Goal: Information Seeking & Learning: Understand process/instructions

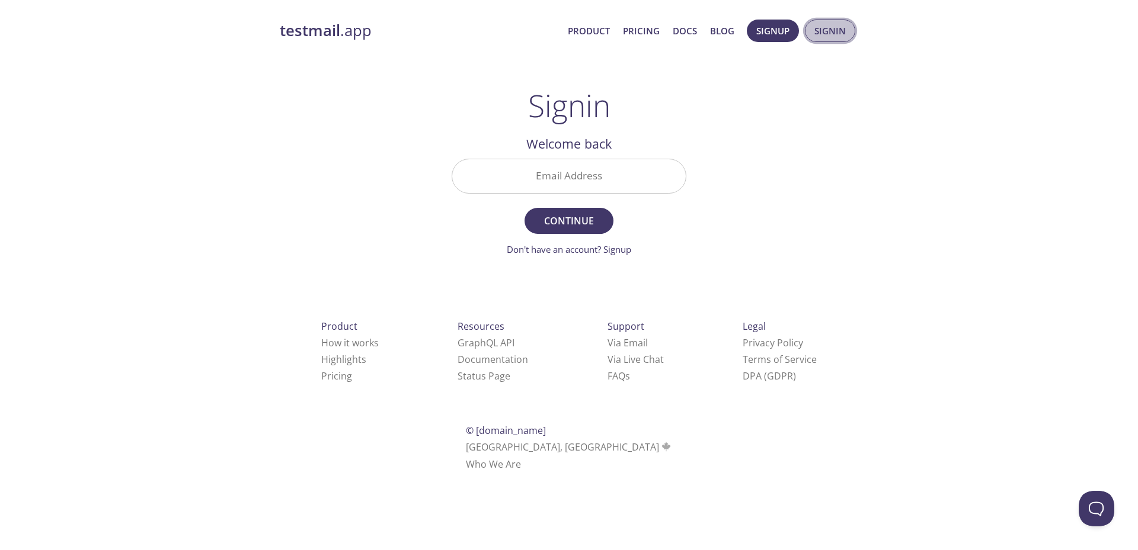
click at [832, 34] on span "Signin" at bounding box center [829, 30] width 31 height 15
click at [582, 174] on input "Email Address" at bounding box center [568, 176] width 233 height 34
type input "[EMAIL_ADDRESS][DOMAIN_NAME]"
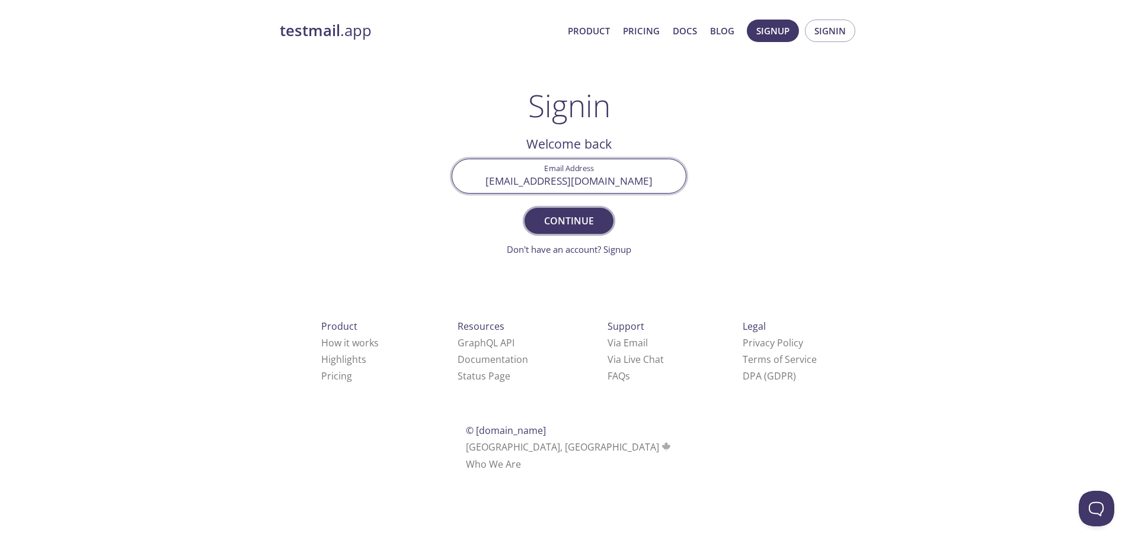
click at [573, 222] on span "Continue" at bounding box center [568, 221] width 63 height 17
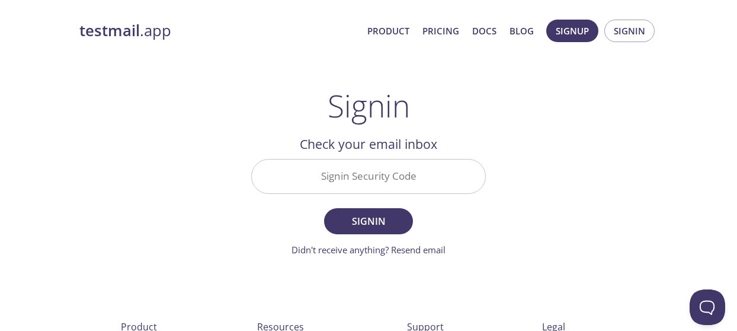
click at [385, 172] on input "Signin Security Code" at bounding box center [368, 176] width 233 height 34
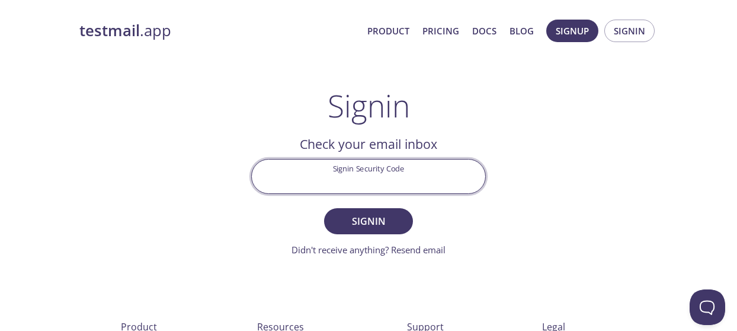
paste input "UR9YCRE"
type input "UR9YCRE"
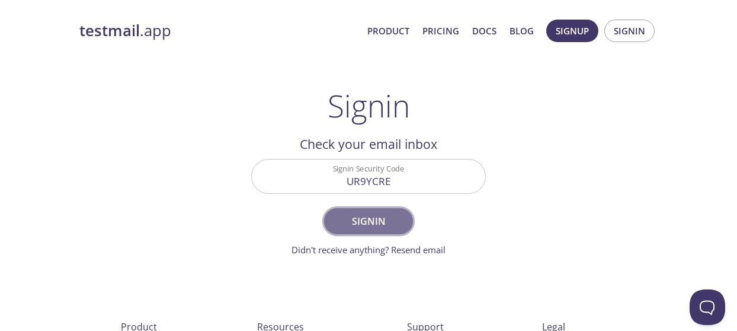
click at [371, 215] on span "Signin" at bounding box center [368, 221] width 63 height 17
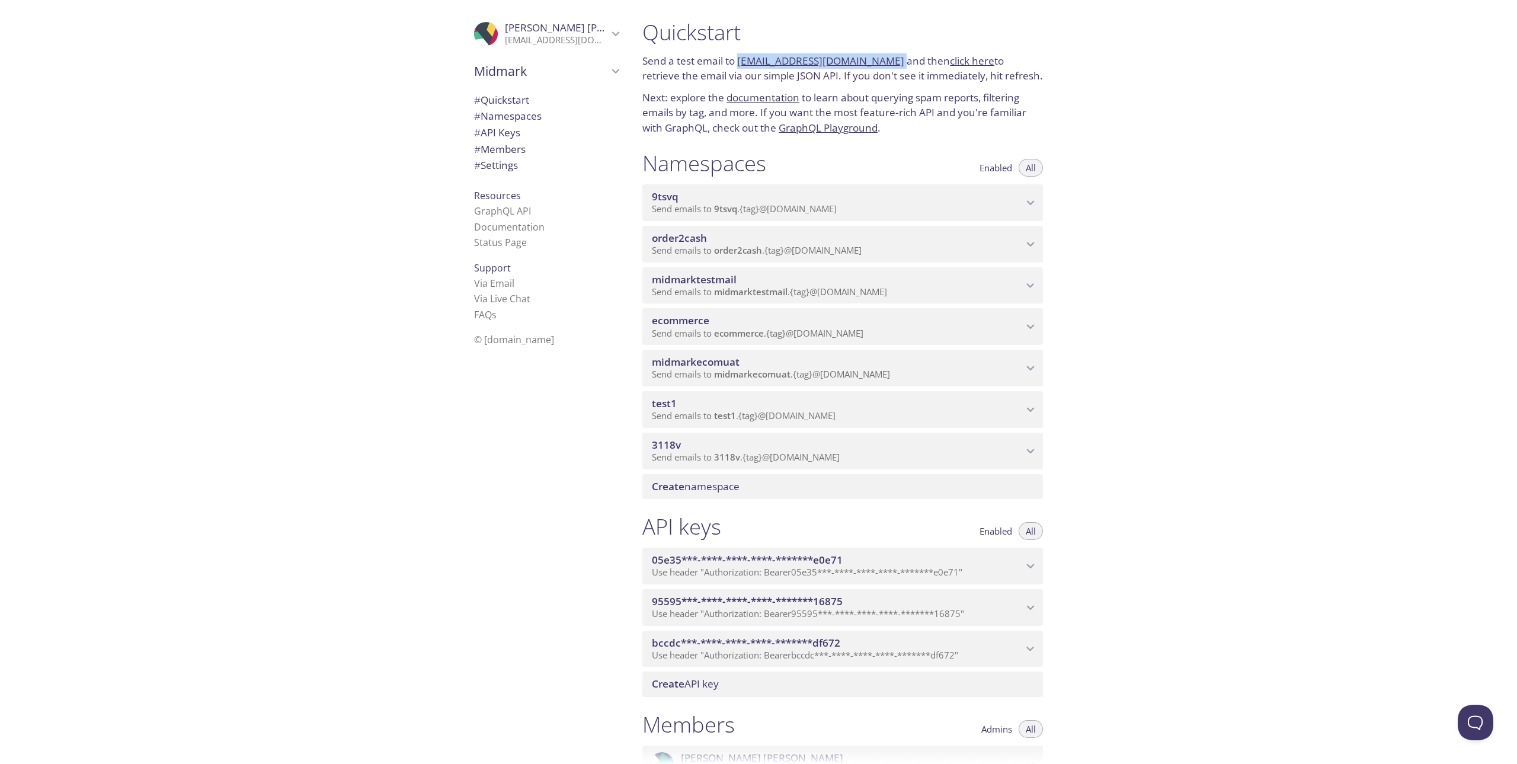
drag, startPoint x: 883, startPoint y: 63, endPoint x: 740, endPoint y: 63, distance: 142.8
click at [740, 63] on p "Send a test email to [EMAIL_ADDRESS][DOMAIN_NAME] and then click here to retrie…" at bounding box center [842, 68] width 401 height 30
copy p "[EMAIL_ADDRESS][DOMAIN_NAME]"
click at [964, 62] on link "click here" at bounding box center [972, 61] width 44 height 14
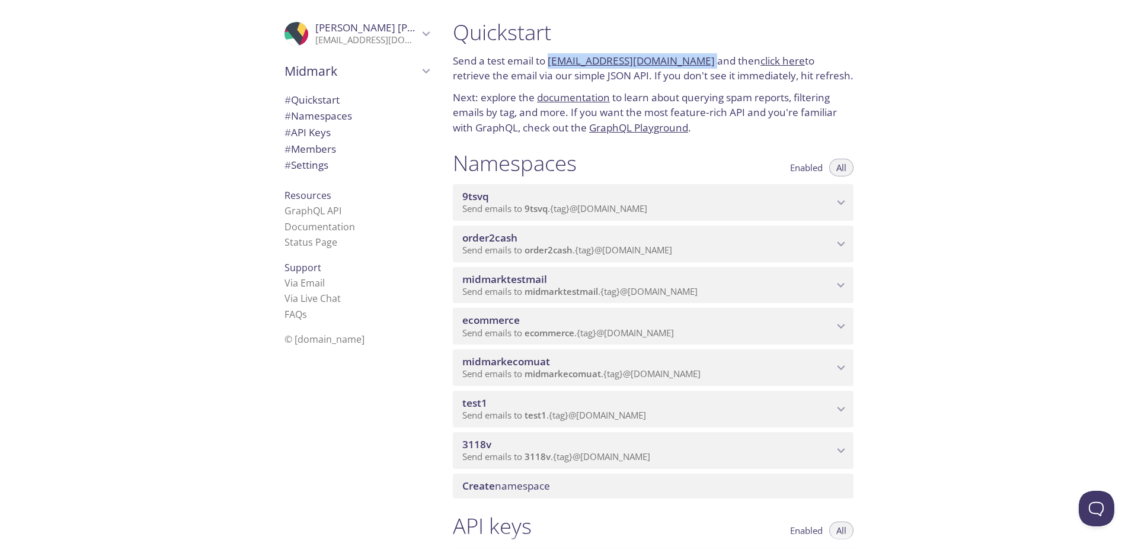
click at [692, 18] on div at bounding box center [569, 9] width 1138 height 19
drag, startPoint x: 693, startPoint y: 61, endPoint x: 548, endPoint y: 62, distance: 145.2
click at [548, 62] on p "Send a test email to [EMAIL_ADDRESS][DOMAIN_NAME] and then click here to retrie…" at bounding box center [653, 68] width 401 height 30
copy link "[EMAIL_ADDRESS][DOMAIN_NAME]"
click at [730, 30] on h1 "Quickstart" at bounding box center [653, 32] width 401 height 27
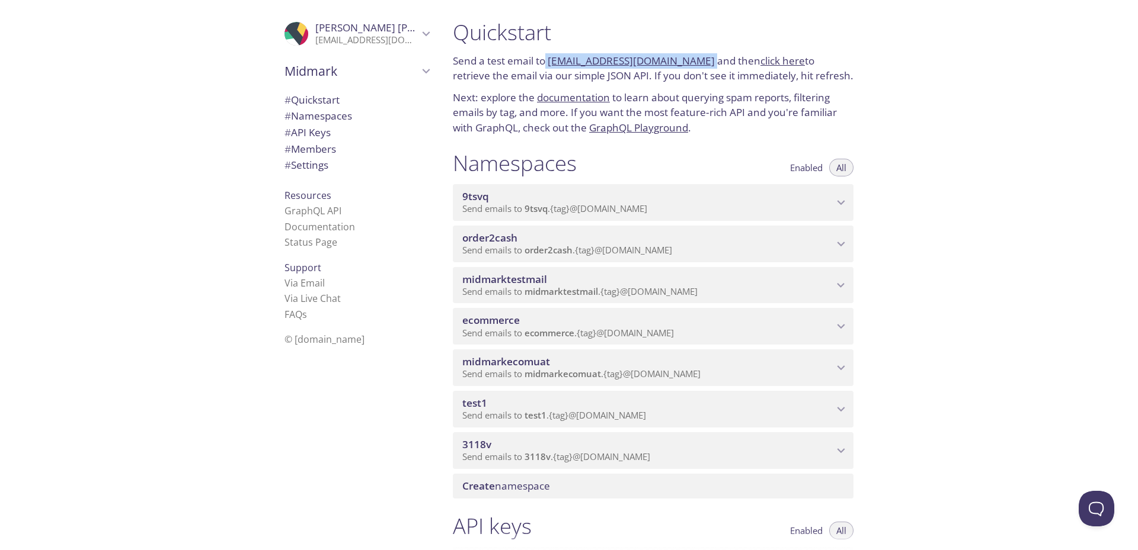
drag, startPoint x: 694, startPoint y: 60, endPoint x: 546, endPoint y: 62, distance: 148.1
click at [546, 62] on p "Send a test email to [EMAIL_ADDRESS][DOMAIN_NAME] and then click here to retrie…" at bounding box center [653, 68] width 401 height 30
copy p "[EMAIL_ADDRESS][DOMAIN_NAME]"
click at [422, 35] on icon "Brad Maxson" at bounding box center [426, 33] width 8 height 5
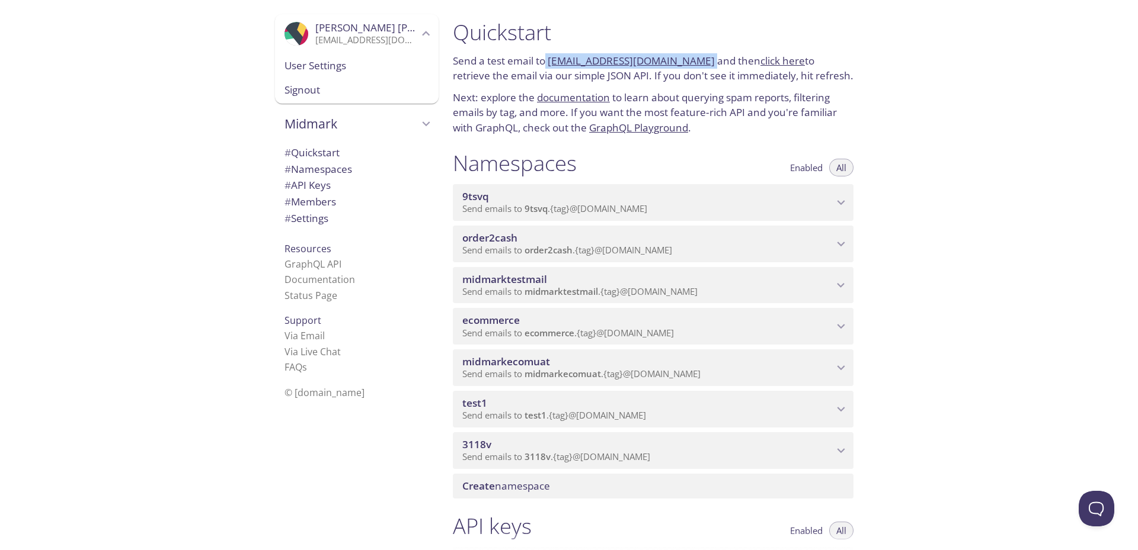
click at [418, 35] on icon "Brad Maxson" at bounding box center [425, 33] width 15 height 15
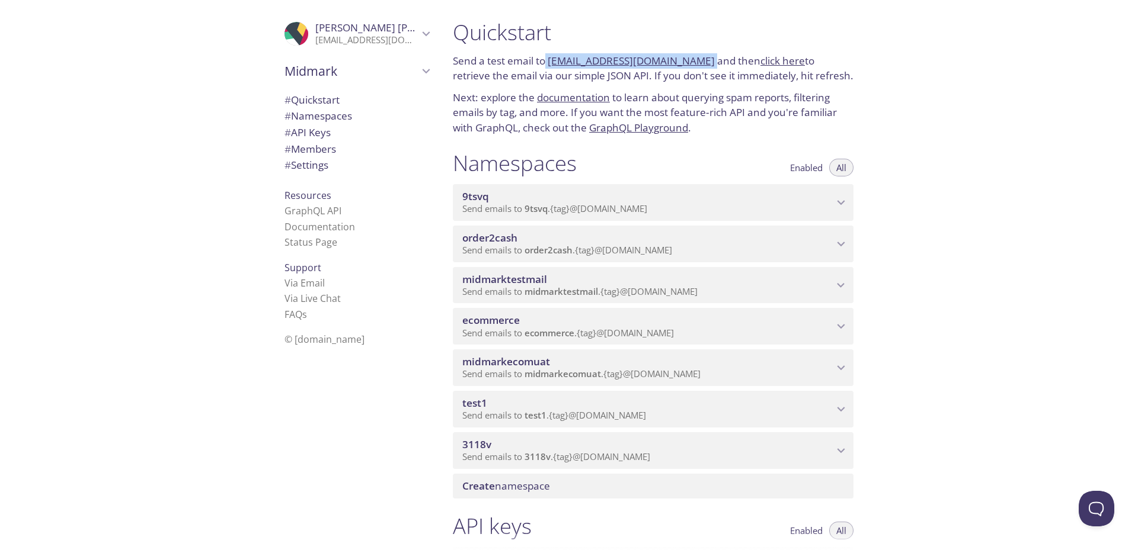
click at [420, 69] on icon "Midmark" at bounding box center [425, 70] width 15 height 15
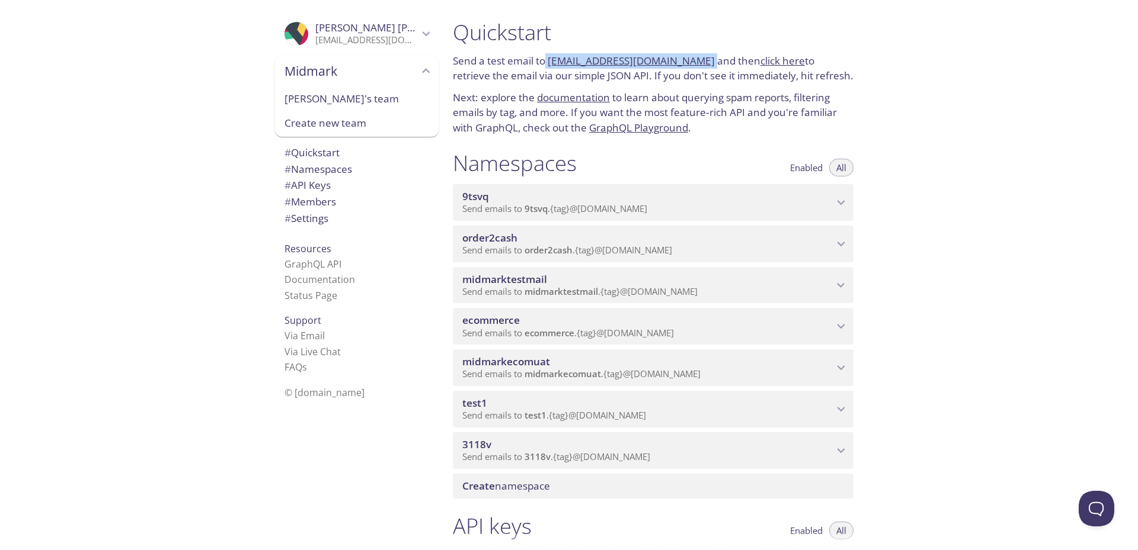
click at [420, 69] on icon "Midmark" at bounding box center [425, 70] width 15 height 15
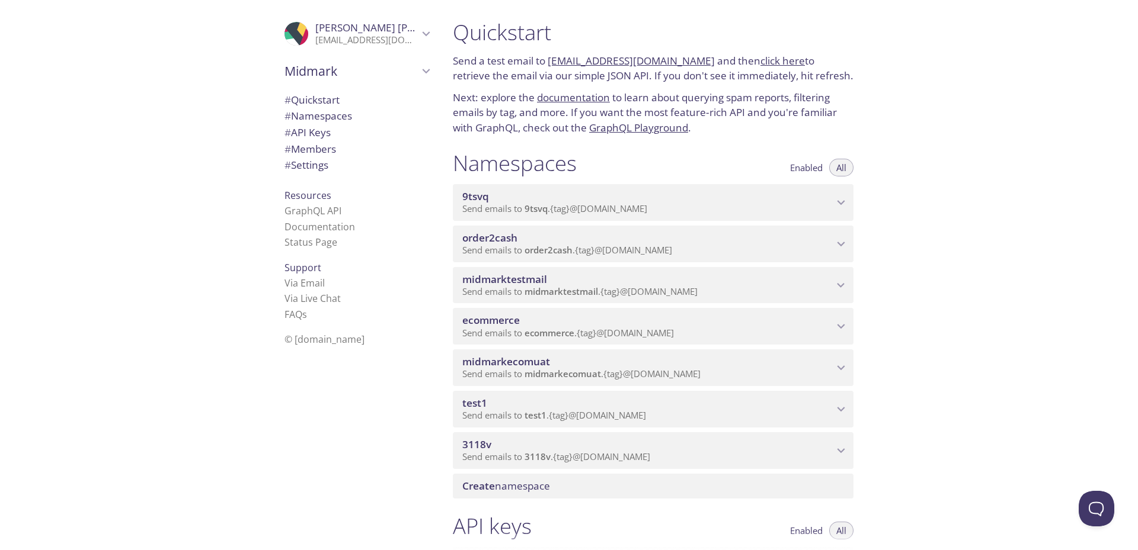
click at [958, 136] on div "Quickstart Send a test email to [EMAIL_ADDRESS][DOMAIN_NAME] and then click her…" at bounding box center [790, 275] width 694 height 550
click at [1089, 502] on button "Open Beacon popover" at bounding box center [1094, 507] width 36 height 36
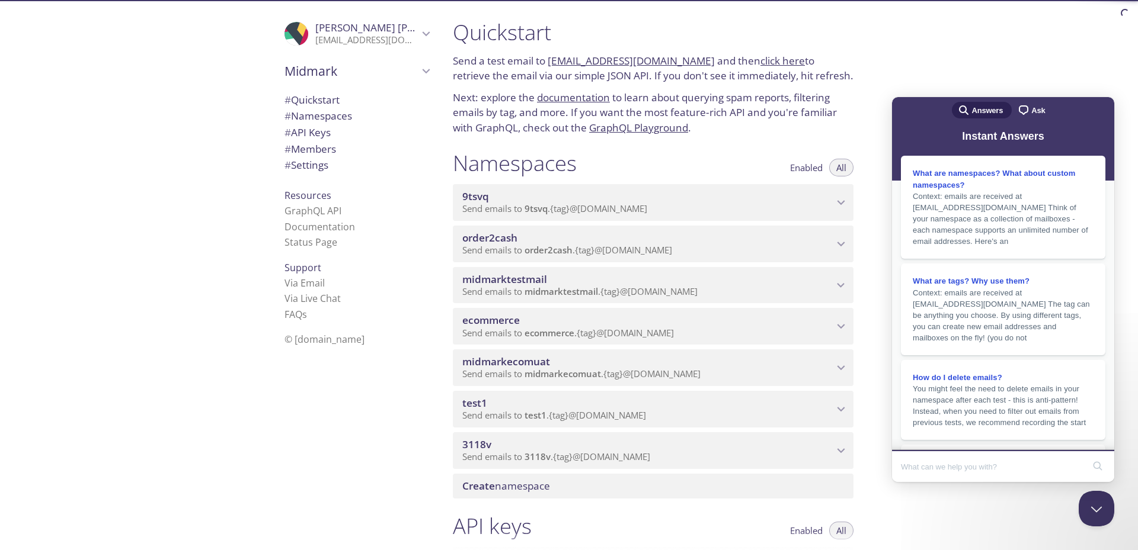
click at [978, 466] on input "Search Doc articles" at bounding box center [992, 466] width 183 height 25
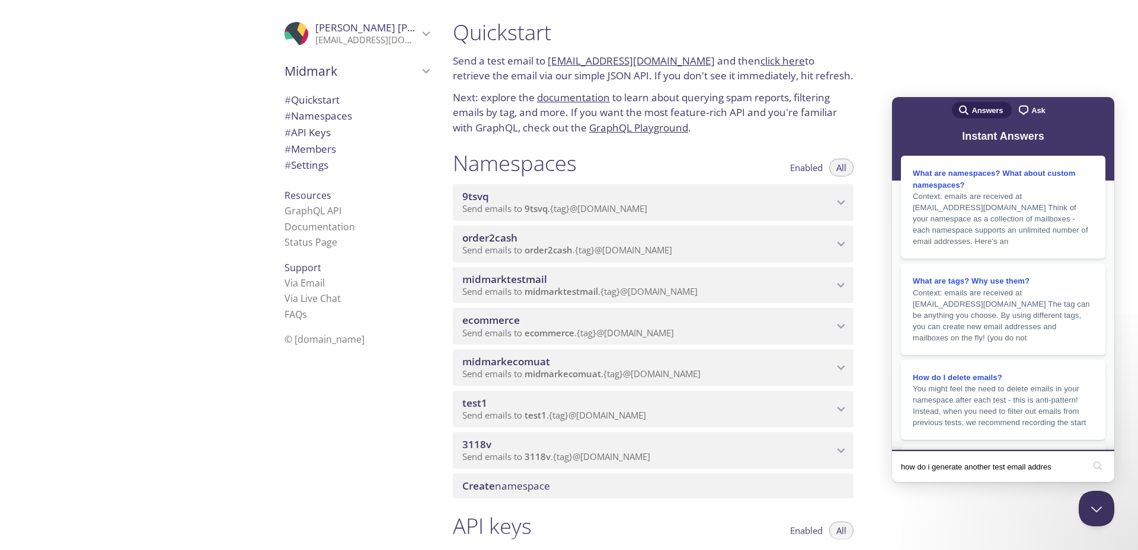
type input "how do i generate another test email address"
click button "search" at bounding box center [1097, 466] width 19 height 19
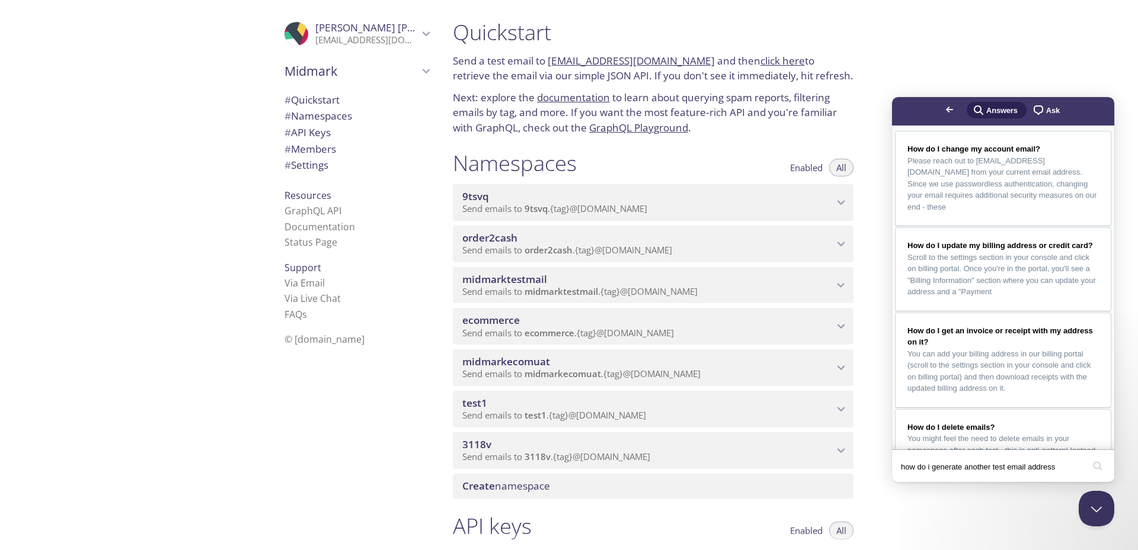
click at [1066, 473] on input "how do i generate another test email address" at bounding box center [992, 466] width 183 height 25
click at [1088, 457] on button "search" at bounding box center [1097, 466] width 19 height 19
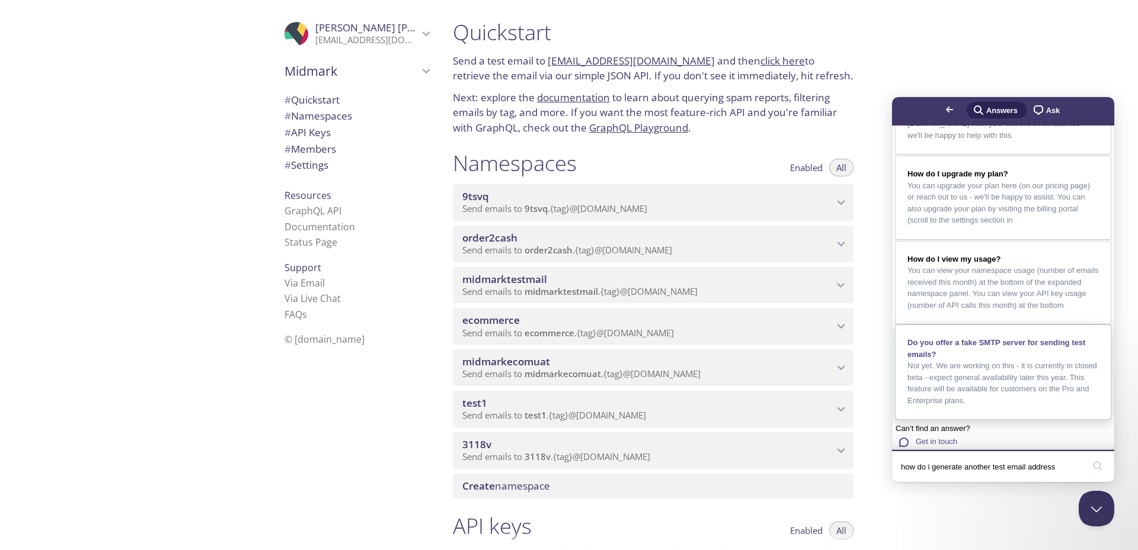
scroll to position [719, 0]
click at [1097, 469] on button "search" at bounding box center [1097, 466] width 19 height 19
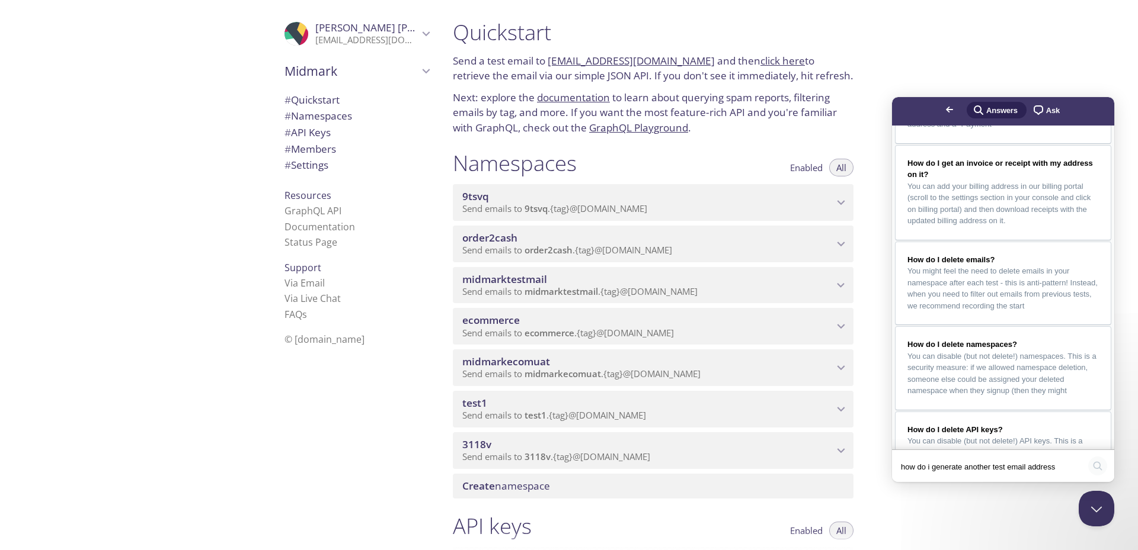
scroll to position [0, 0]
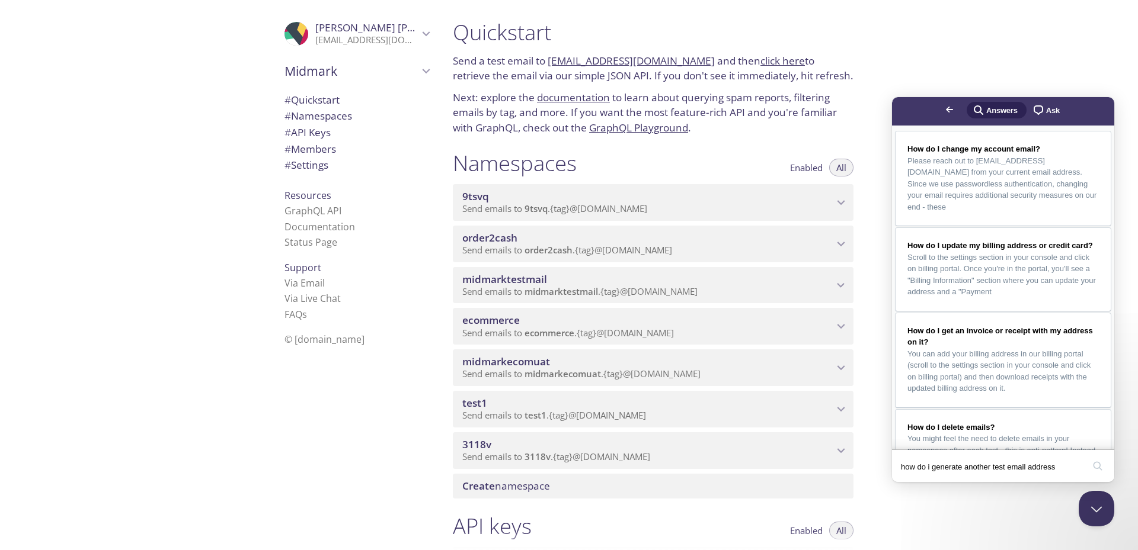
click at [1046, 111] on span "Ask" at bounding box center [1053, 111] width 14 height 12
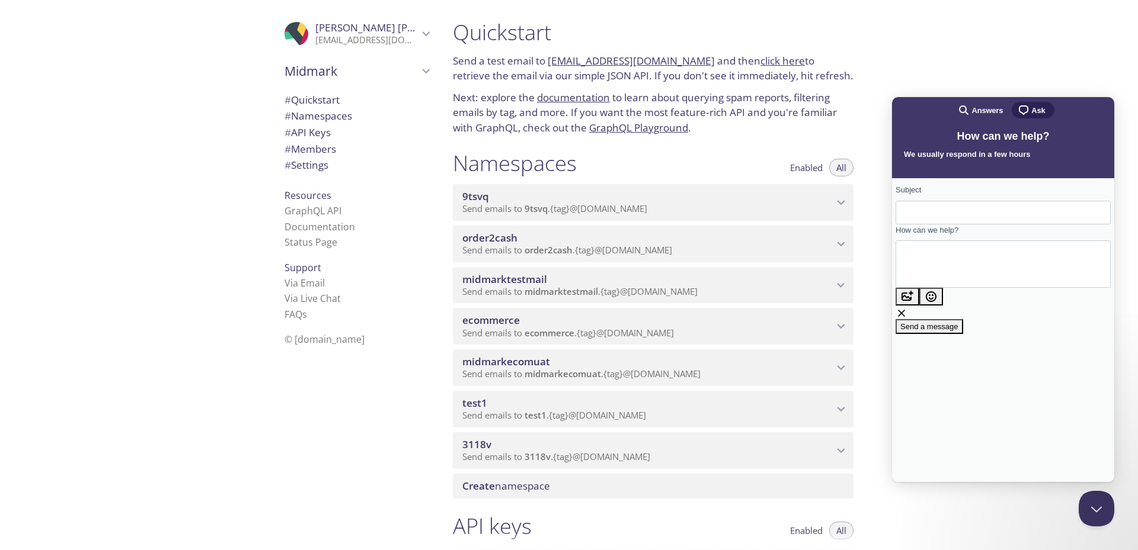
click at [990, 108] on span "Answers" at bounding box center [986, 111] width 31 height 12
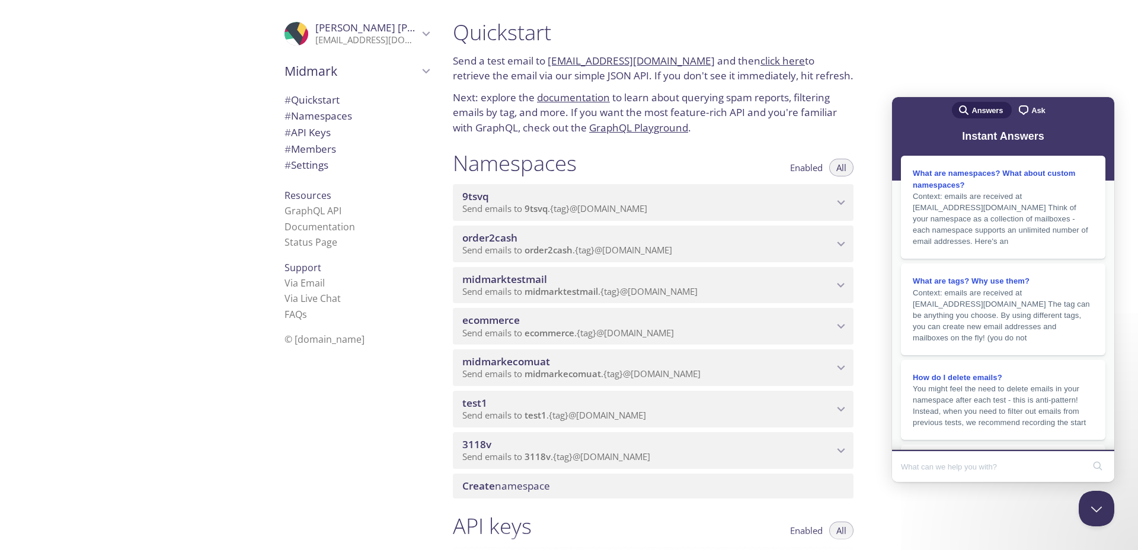
click at [983, 460] on input "Search Doc articles" at bounding box center [992, 466] width 183 height 25
type input "email address"
click button "search" at bounding box center [1097, 466] width 19 height 19
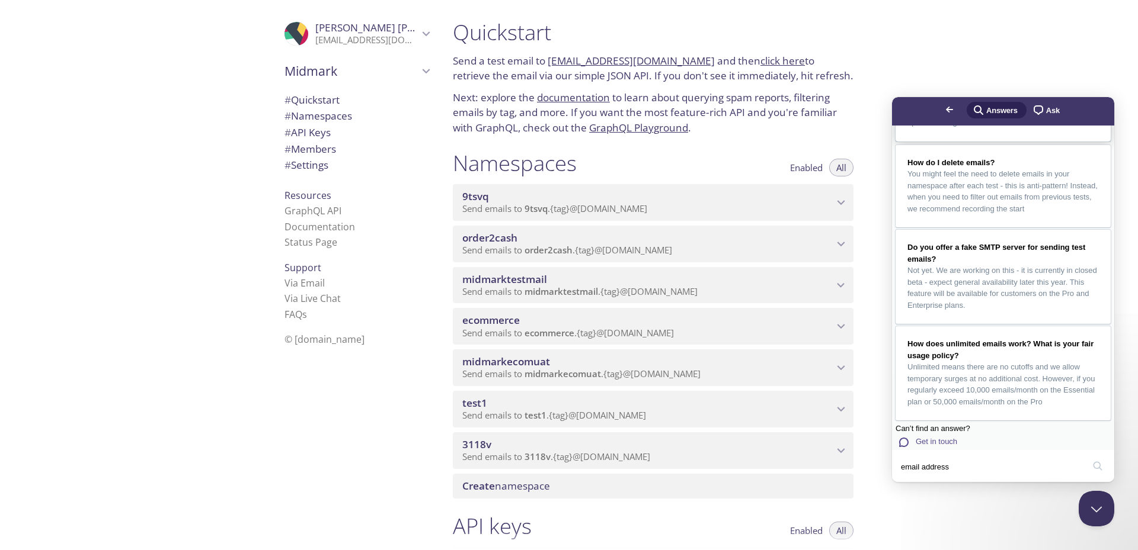
scroll to position [753, 0]
click at [754, 139] on div "Quickstart Send a test email to [EMAIL_ADDRESS][DOMAIN_NAME] and then click her…" at bounding box center [653, 77] width 420 height 131
click at [592, 64] on link "[EMAIL_ADDRESS][DOMAIN_NAME]" at bounding box center [631, 61] width 167 height 14
click at [760, 59] on link "click here" at bounding box center [782, 61] width 44 height 14
click at [1006, 53] on div "Quickstart Send a test email to [EMAIL_ADDRESS][DOMAIN_NAME] and then click her…" at bounding box center [790, 275] width 694 height 550
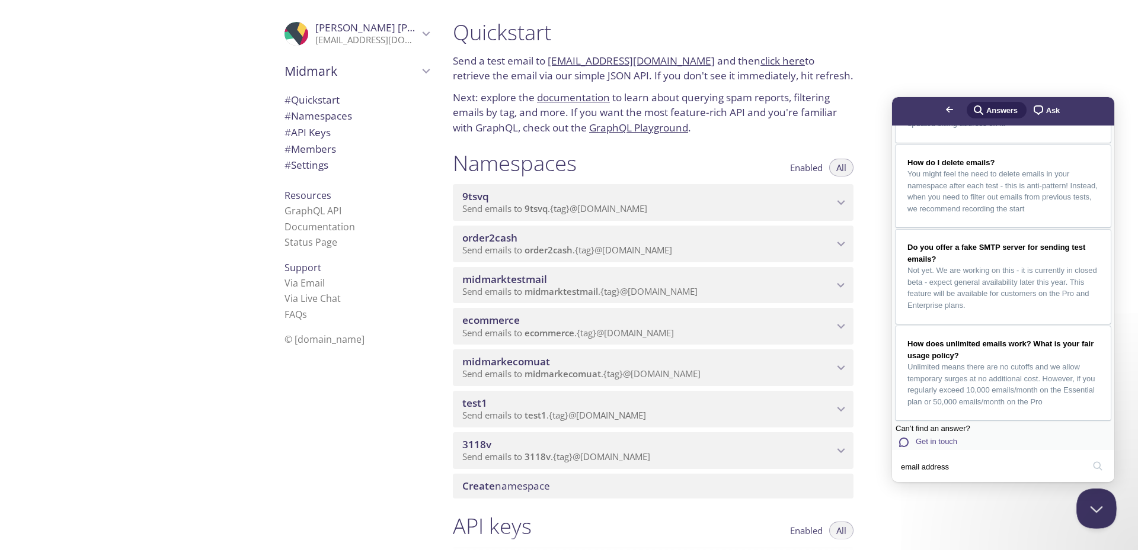
click at [1094, 499] on button "Close Beacon popover" at bounding box center [1094, 507] width 36 height 36
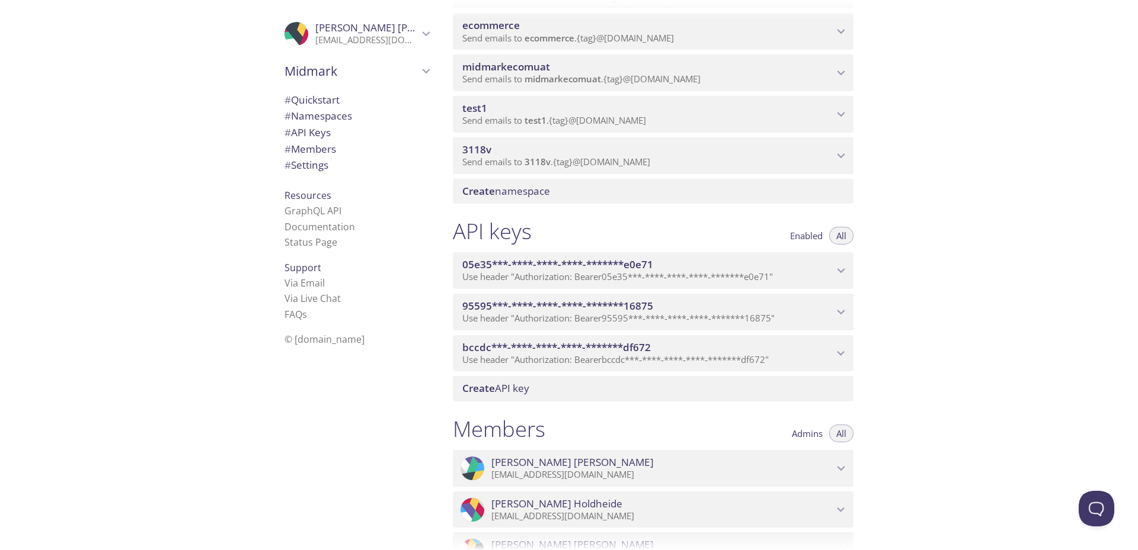
scroll to position [0, 0]
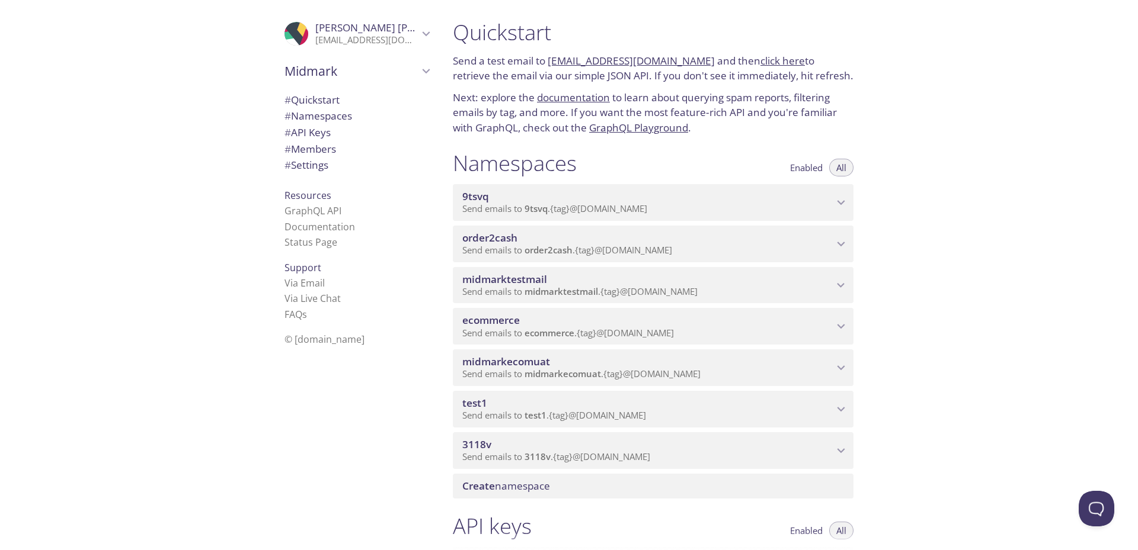
click at [838, 285] on icon "midmarktestmail namespace" at bounding box center [841, 285] width 8 height 5
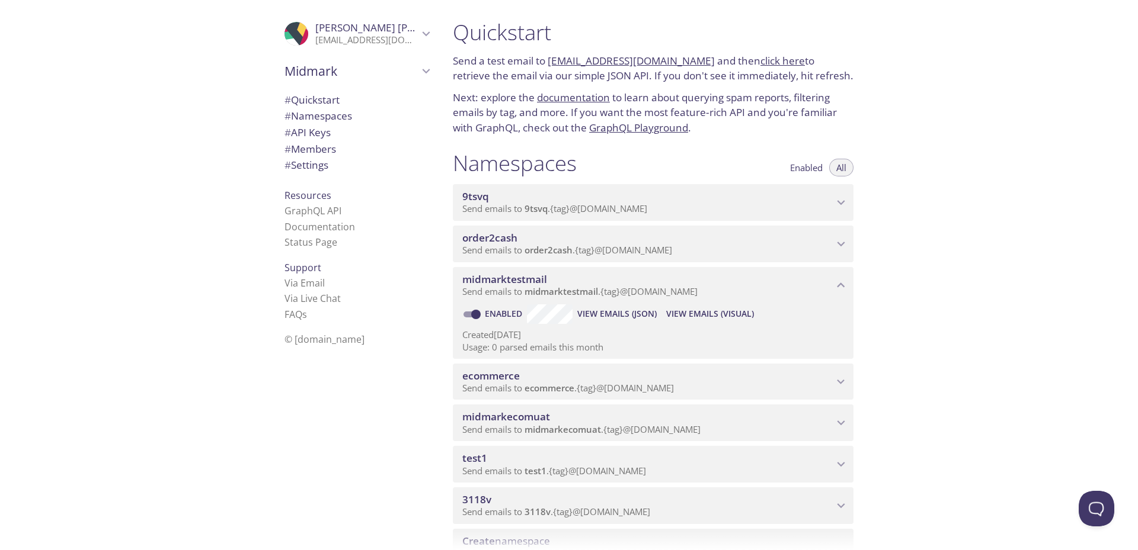
click at [833, 286] on icon "midmarktestmail namespace" at bounding box center [840, 285] width 15 height 15
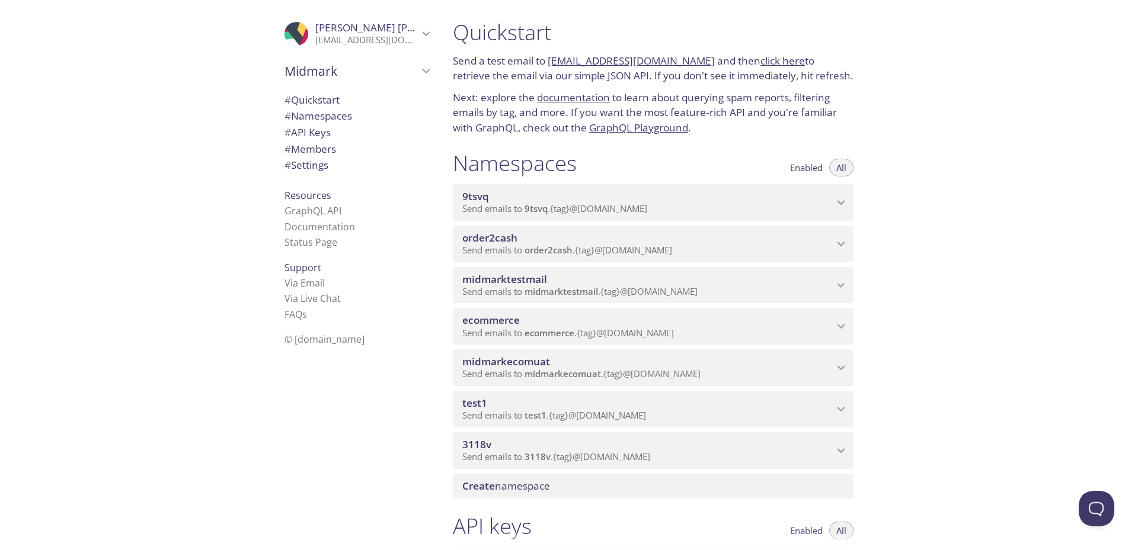
click at [839, 204] on icon "9tsvq namespace" at bounding box center [840, 202] width 15 height 15
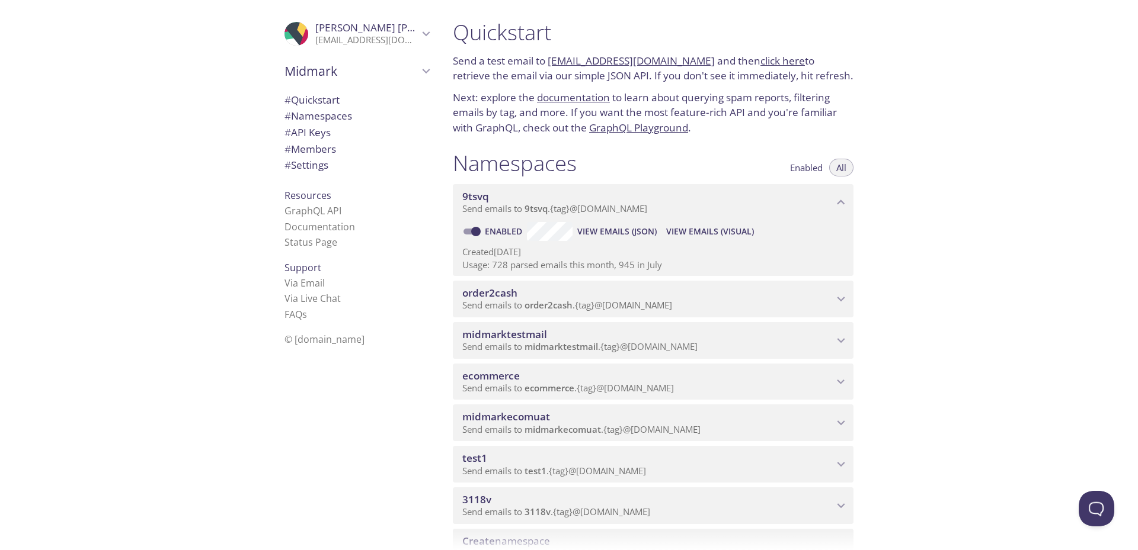
click at [835, 296] on icon "order2cash namespace" at bounding box center [840, 299] width 15 height 15
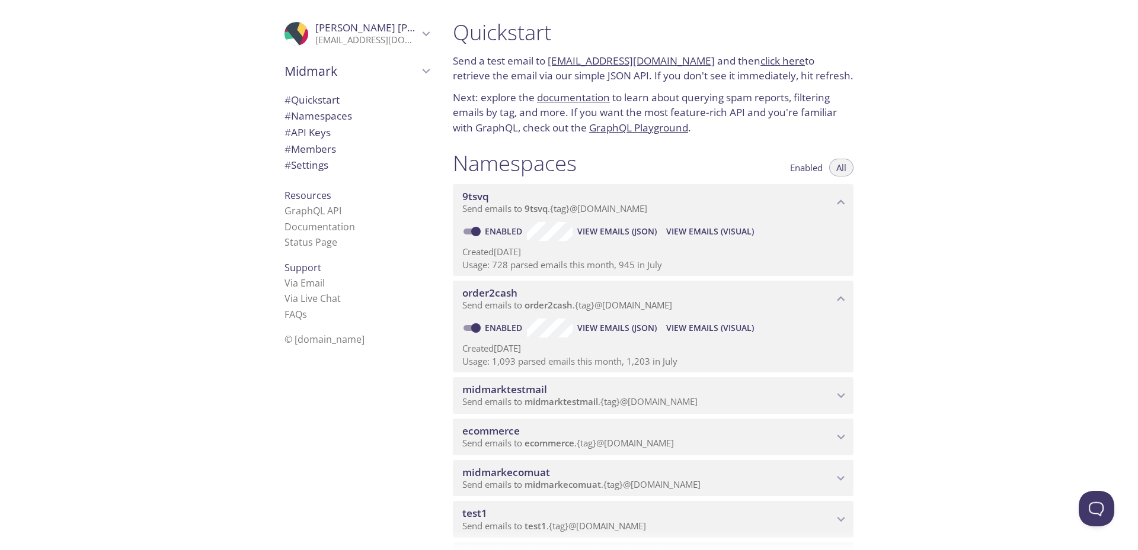
click at [380, 34] on span "[PERSON_NAME]" at bounding box center [366, 27] width 103 height 13
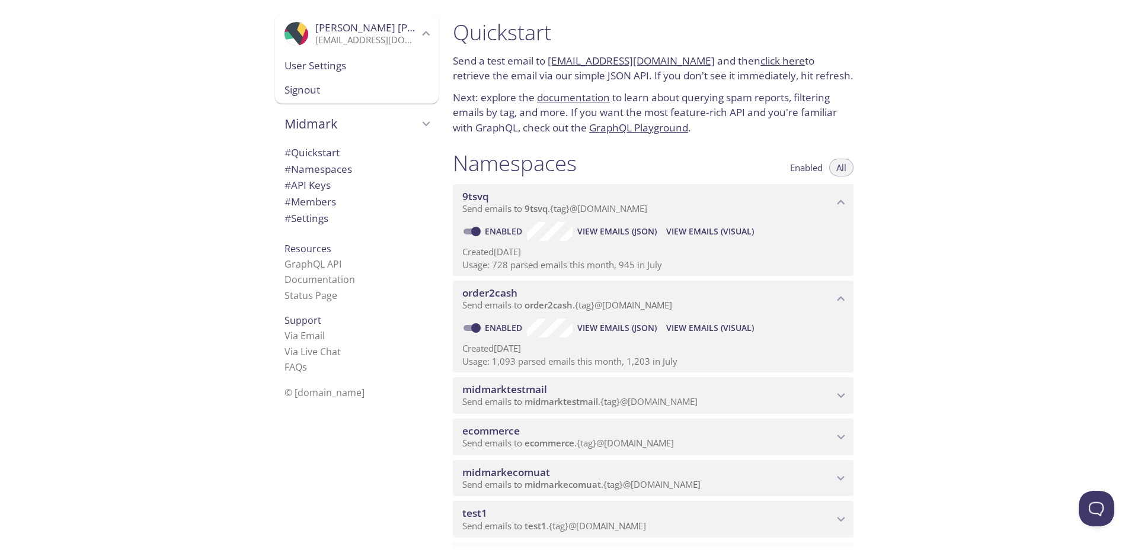
click at [297, 31] on icon "Brad Maxson" at bounding box center [304, 23] width 15 height 25
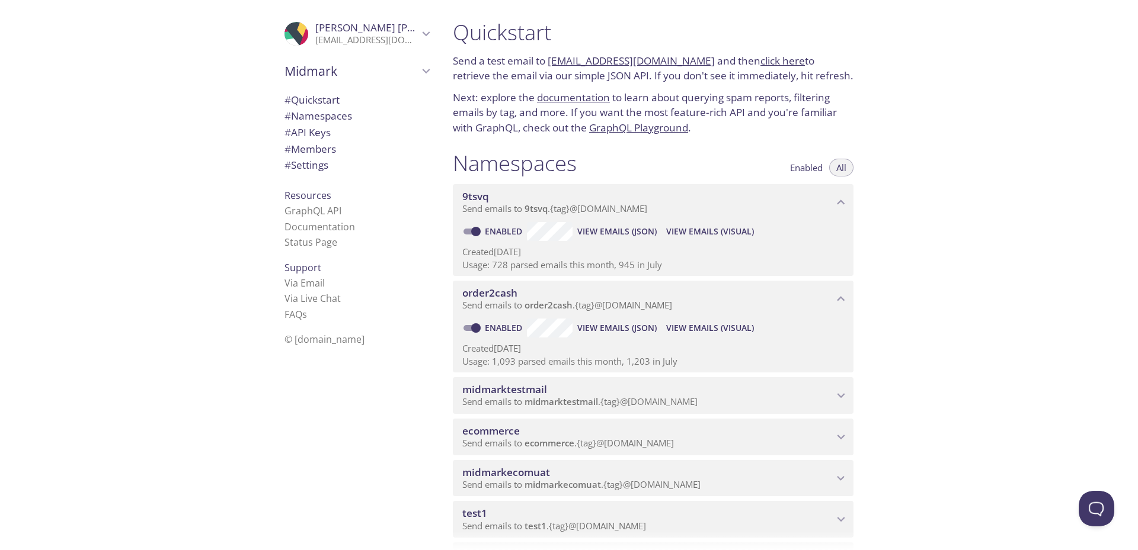
click at [297, 33] on icon "Brad Maxson" at bounding box center [304, 23] width 15 height 25
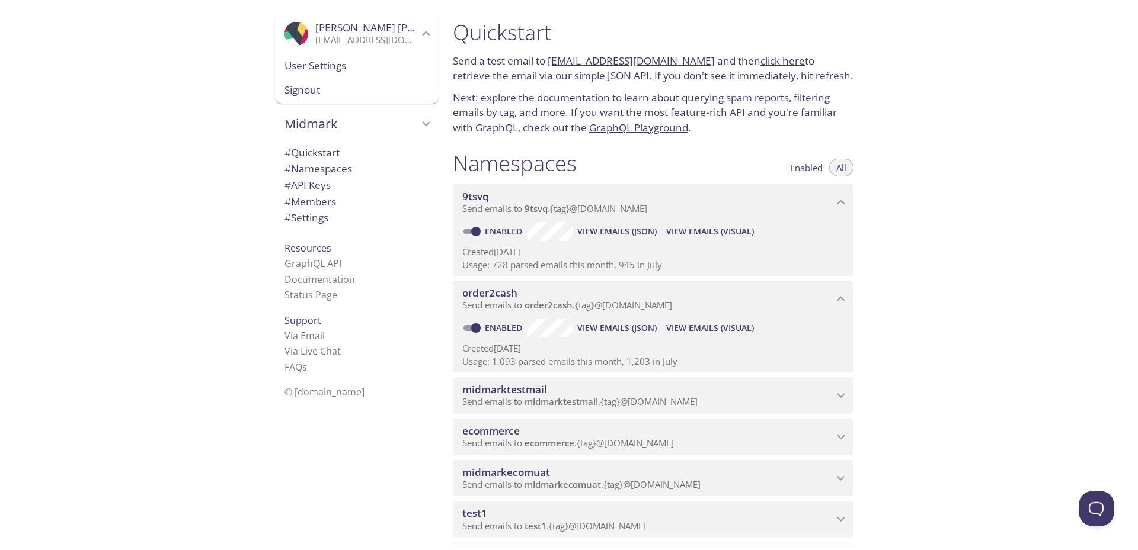
click at [297, 33] on icon "Brad Maxson" at bounding box center [304, 23] width 15 height 25
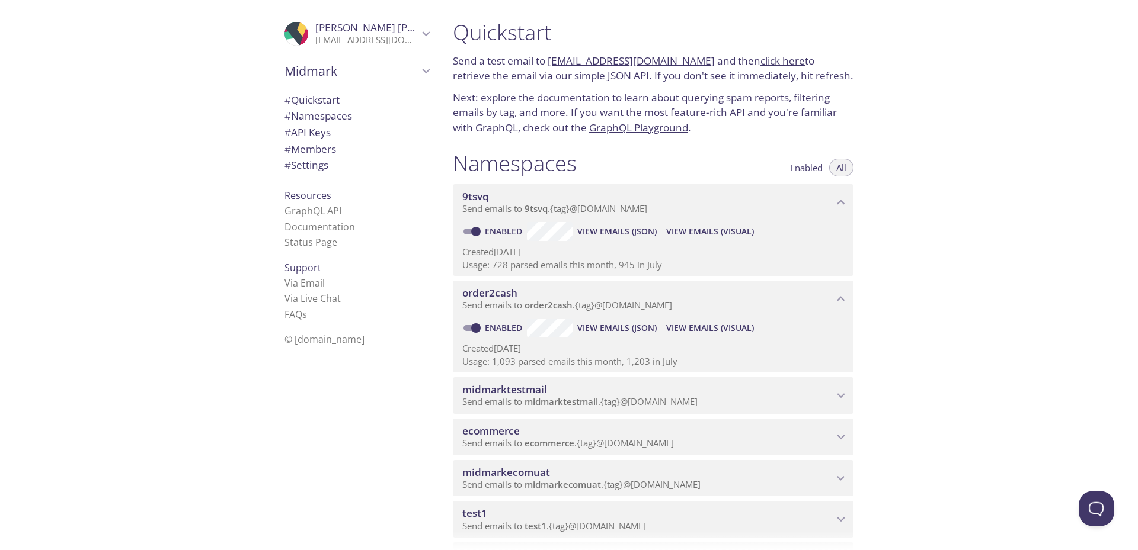
click at [569, 100] on link "documentation" at bounding box center [573, 98] width 73 height 14
drag, startPoint x: 692, startPoint y: 62, endPoint x: 549, endPoint y: 52, distance: 142.6
click at [549, 52] on div "Quickstart Send a test email to [EMAIL_ADDRESS][DOMAIN_NAME] and then click her…" at bounding box center [653, 77] width 420 height 131
copy link "[EMAIL_ADDRESS][DOMAIN_NAME]"
click at [958, 72] on div "Quickstart Send a test email to [EMAIL_ADDRESS][DOMAIN_NAME] and then click her…" at bounding box center [790, 275] width 694 height 550
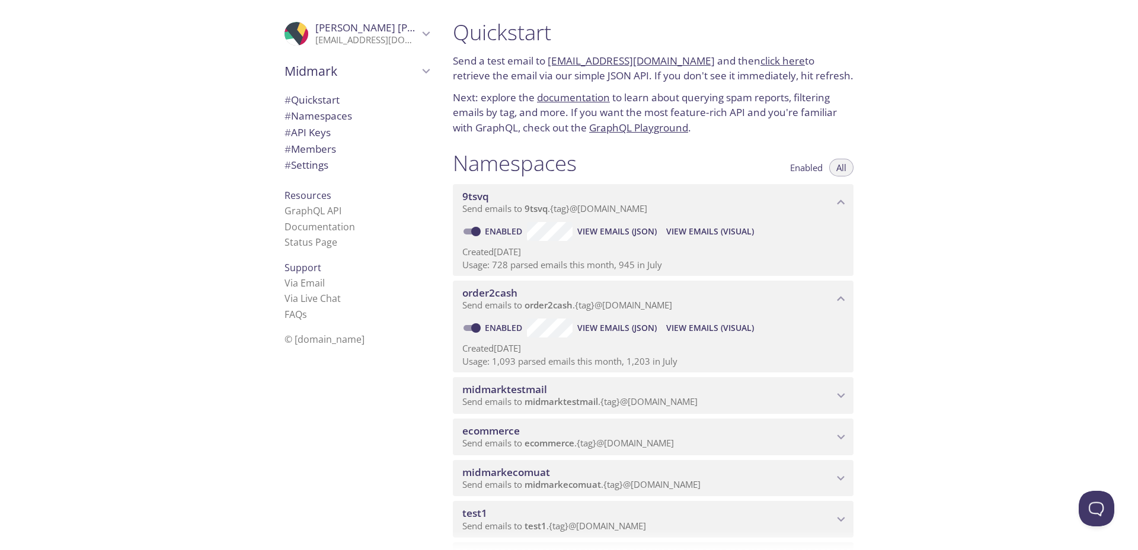
click at [766, 65] on link "click here" at bounding box center [782, 61] width 44 height 14
drag, startPoint x: 692, startPoint y: 63, endPoint x: 548, endPoint y: 65, distance: 144.6
click at [548, 65] on p "Send a test email to [EMAIL_ADDRESS][DOMAIN_NAME] and then click here to retrie…" at bounding box center [653, 68] width 401 height 30
copy link "[EMAIL_ADDRESS][DOMAIN_NAME]"
click at [760, 62] on link "click here" at bounding box center [782, 61] width 44 height 14
